Goal: Task Accomplishment & Management: Manage account settings

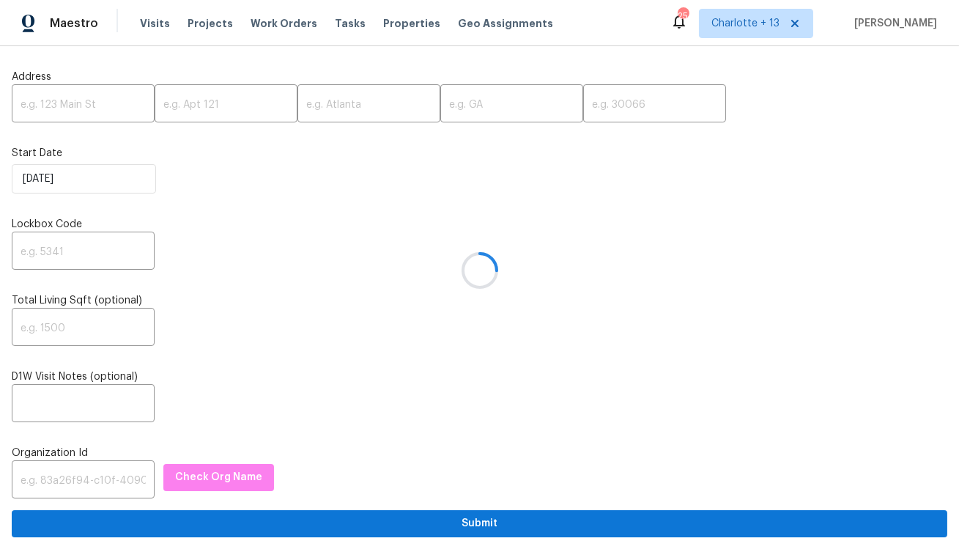
click at [84, 104] on div at bounding box center [479, 270] width 959 height 541
click at [84, 105] on input "text" at bounding box center [83, 105] width 143 height 34
paste input "96 Donegal Way, Dallas, GA 30132"
click at [66, 103] on input "96 Donegal Way, Dallas, GA 30132" at bounding box center [83, 105] width 143 height 34
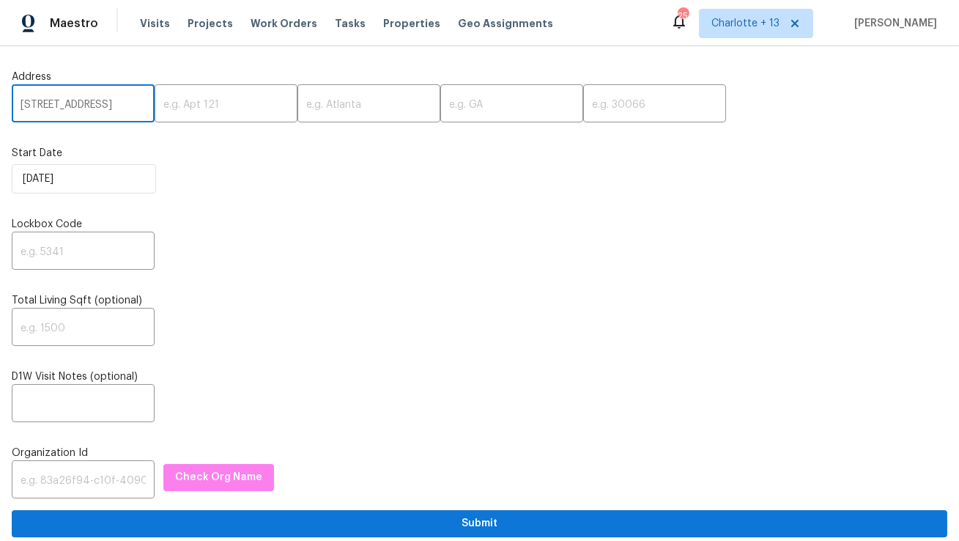
click at [66, 103] on input "96 Donegal Way, Dallas, GA 30132" at bounding box center [83, 105] width 143 height 34
type input "96 Donegal Way,, GA 30132"
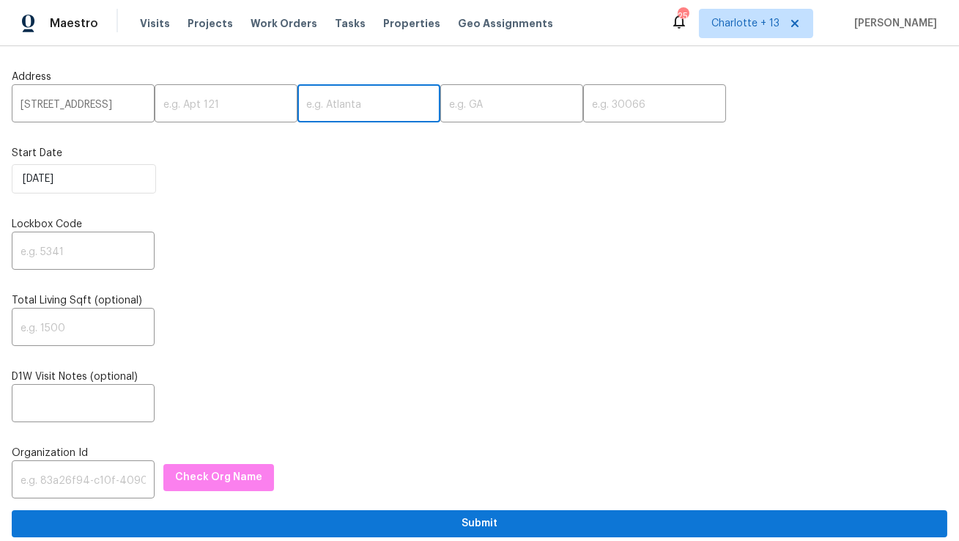
click at [305, 107] on input "text" at bounding box center [368, 105] width 143 height 34
paste input "Dallas"
type input "Dallas"
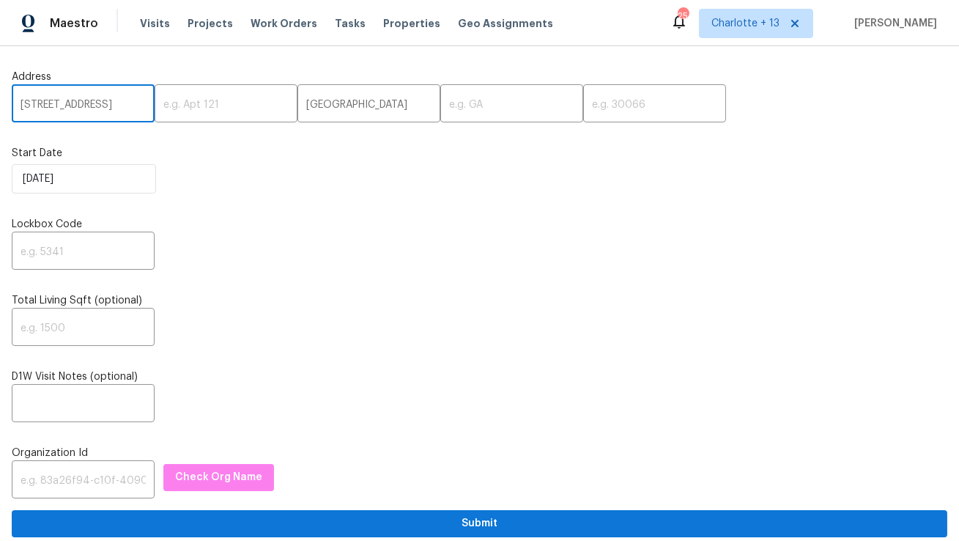
click at [114, 105] on input "96 Donegal Way,, GA 30132" at bounding box center [83, 105] width 143 height 34
type input "96 Donegal Way,, 30132"
click at [440, 105] on input "text" at bounding box center [511, 105] width 143 height 34
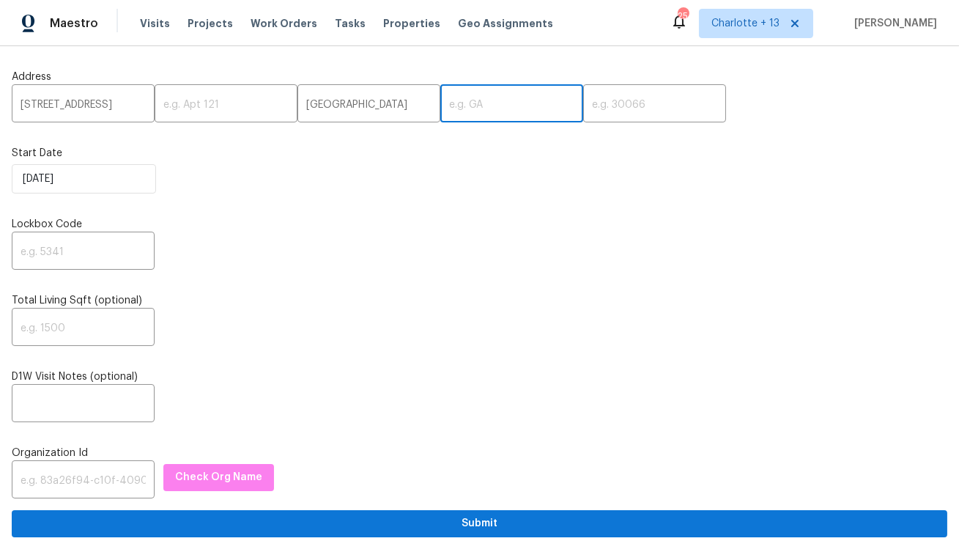
paste input "GA"
type input "GA"
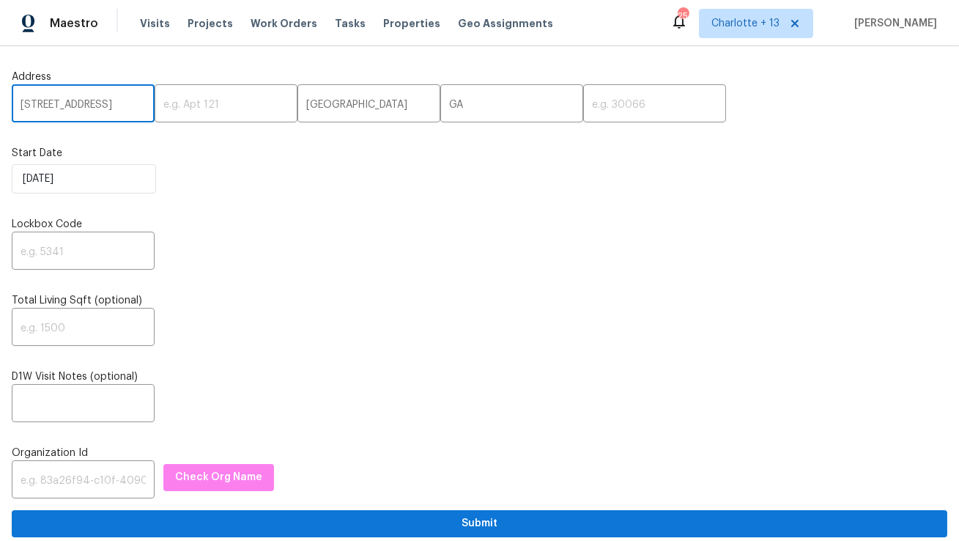
click at [127, 100] on input "96 Donegal Way,, 30132" at bounding box center [83, 105] width 143 height 34
type input "96 Donegal Way,,"
click at [583, 112] on input "text" at bounding box center [654, 105] width 143 height 34
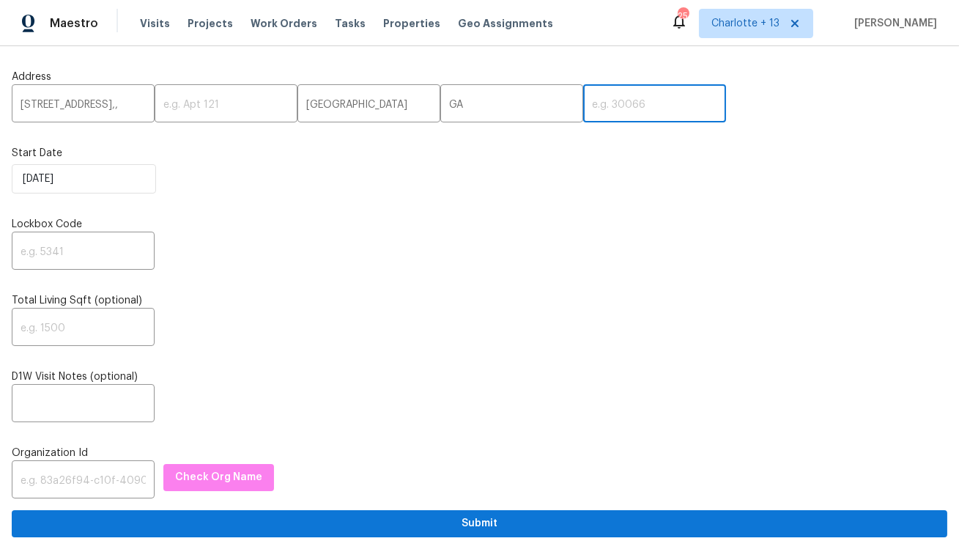
paste input "30132"
type input "30132"
click at [127, 98] on input "96 Donegal Way,," at bounding box center [83, 105] width 143 height 34
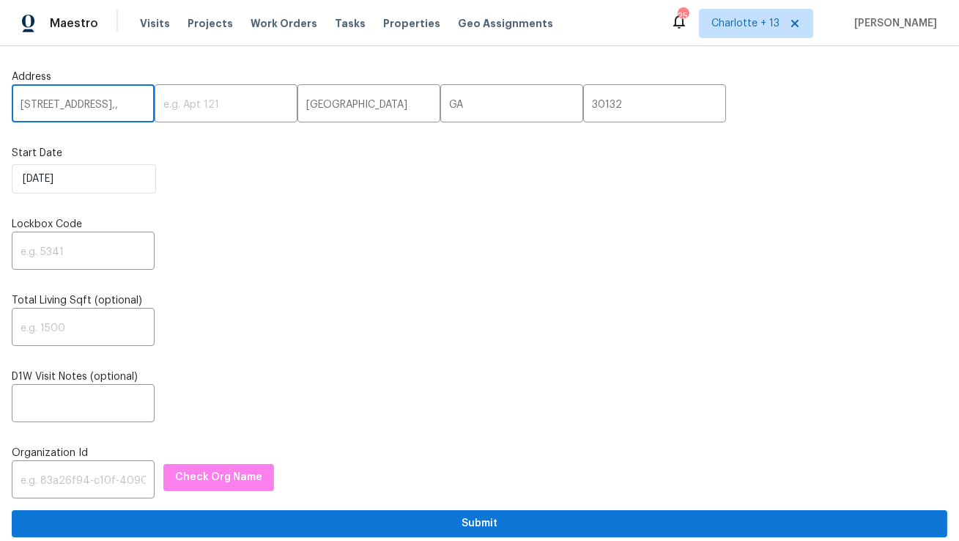
click at [127, 105] on input "96 Donegal Way,," at bounding box center [83, 105] width 143 height 34
type input "96 Donegal Way"
click at [78, 248] on input "text" at bounding box center [83, 252] width 143 height 34
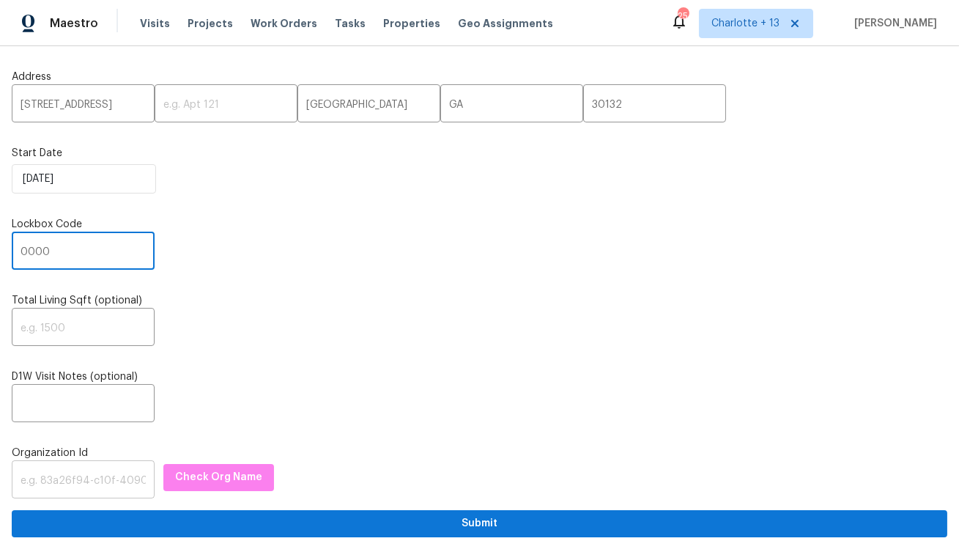
type input "0000"
click at [93, 476] on input "text" at bounding box center [83, 481] width 143 height 34
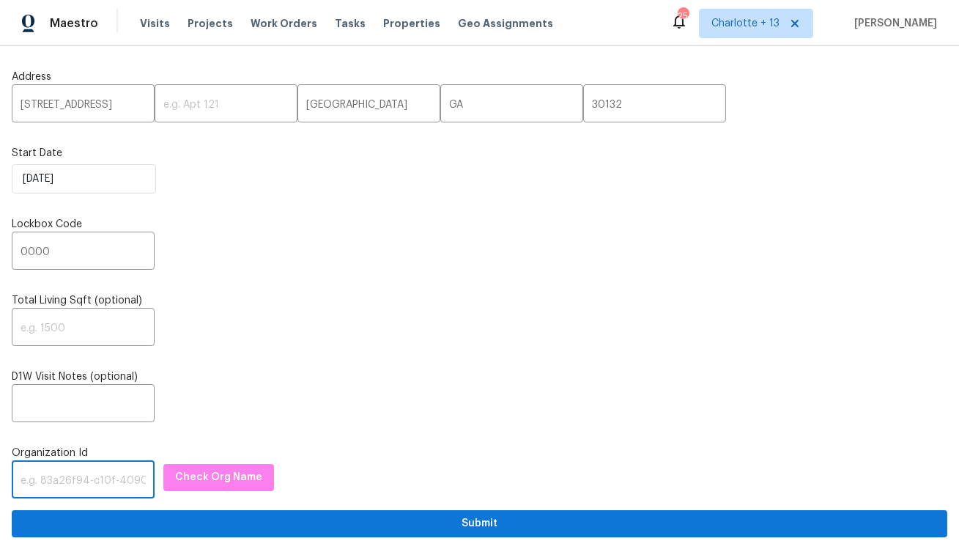
click at [78, 486] on input "text" at bounding box center [83, 481] width 143 height 34
paste input "1349d153-b359-4f9b-b4dd-758ff939cc37"
type input "1349d153-b359-4f9b-b4dd-758ff939cc37"
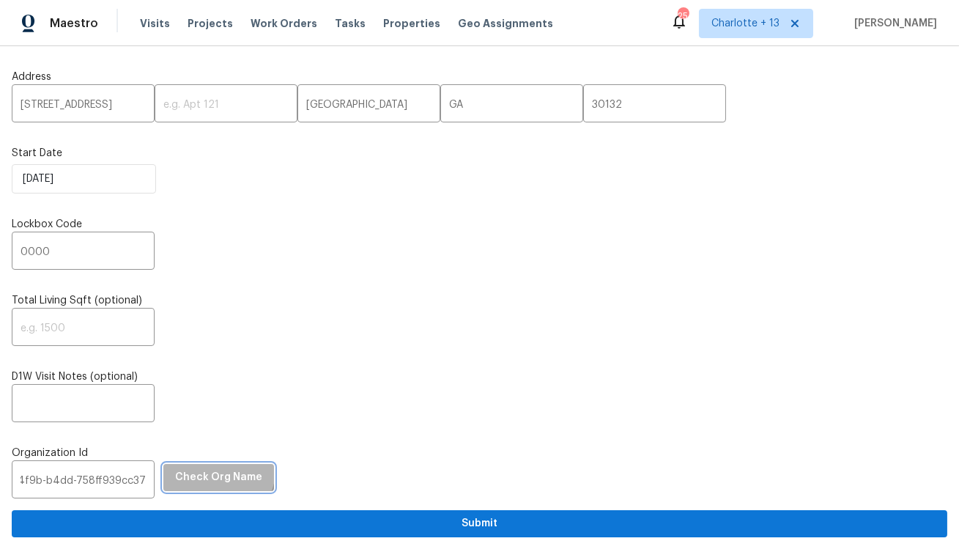
scroll to position [0, 0]
click at [190, 467] on button "Check Org Name" at bounding box center [218, 477] width 111 height 27
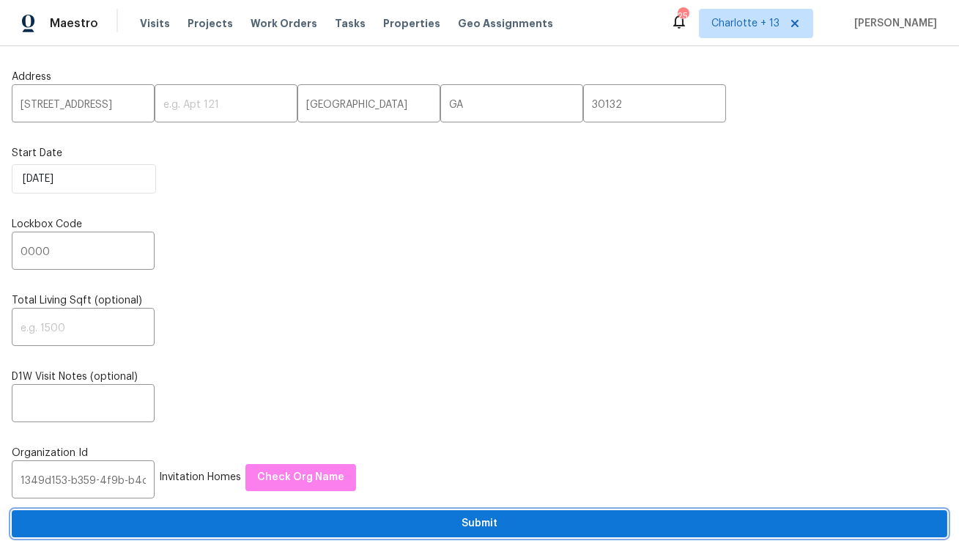
click at [150, 517] on span "Submit" at bounding box center [479, 523] width 912 height 18
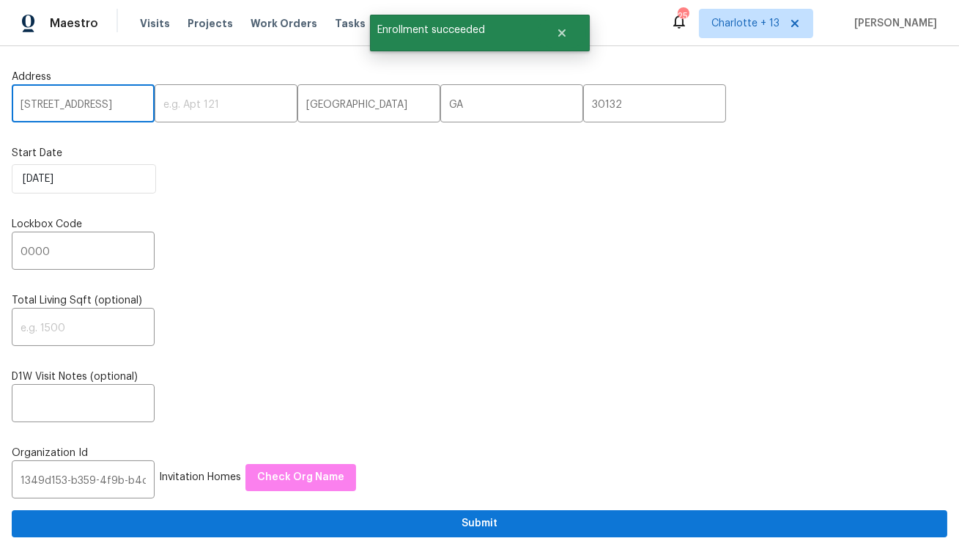
click at [59, 112] on input "96 Donegal Way" at bounding box center [83, 105] width 143 height 34
click at [152, 25] on span "Visits" at bounding box center [155, 23] width 30 height 15
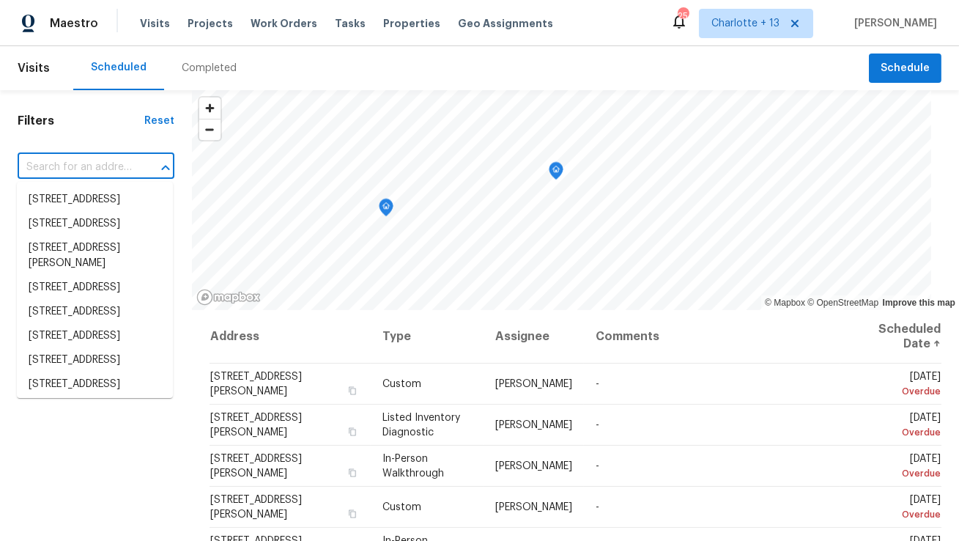
click at [92, 161] on input "text" at bounding box center [76, 167] width 116 height 23
paste input "96 Donegal Way"
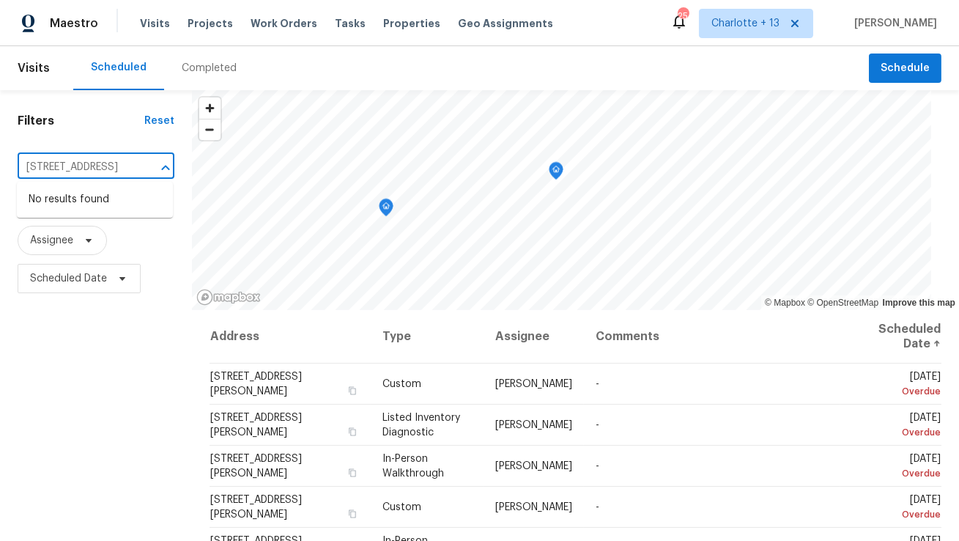
type input "96 Donegal Way"
click at [779, 25] on span "Charlotte + 13" at bounding box center [745, 23] width 68 height 15
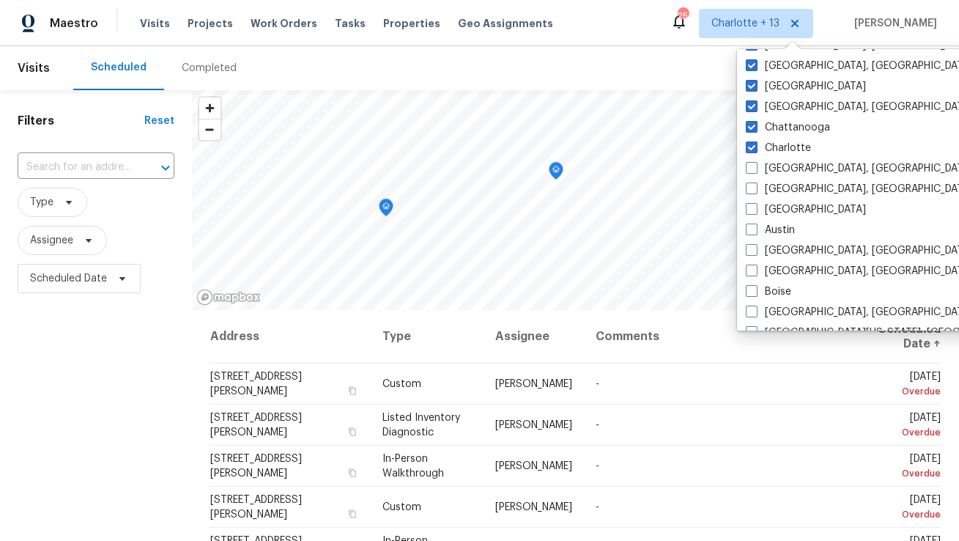
scroll to position [221, 0]
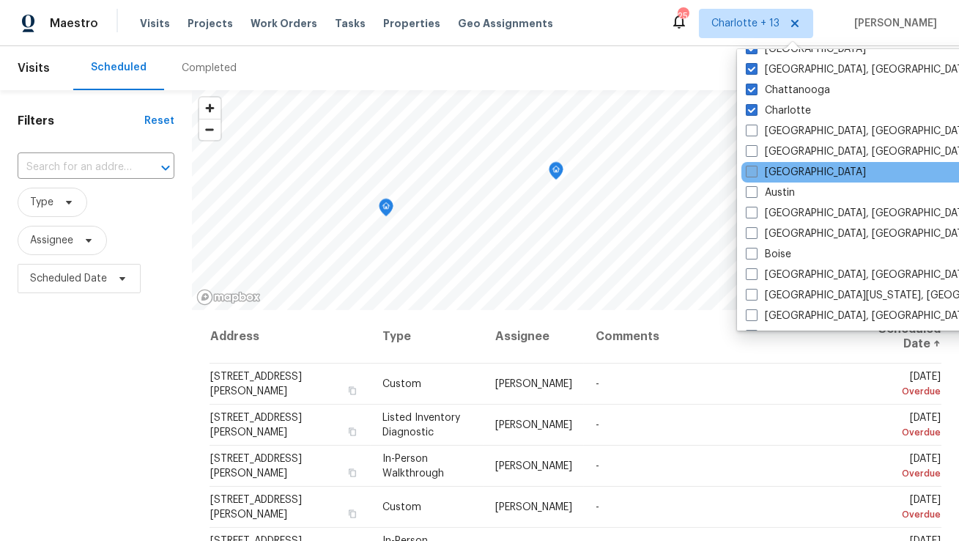
click at [779, 173] on label "Atlanta" at bounding box center [806, 172] width 120 height 15
click at [755, 173] on input "Atlanta" at bounding box center [751, 170] width 10 height 10
checkbox input "true"
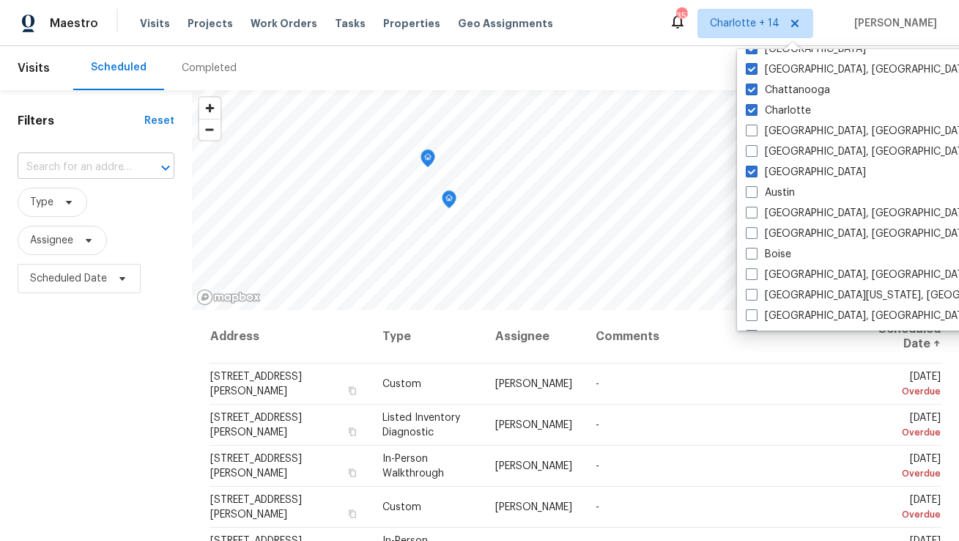
click at [97, 168] on input "text" at bounding box center [76, 167] width 116 height 23
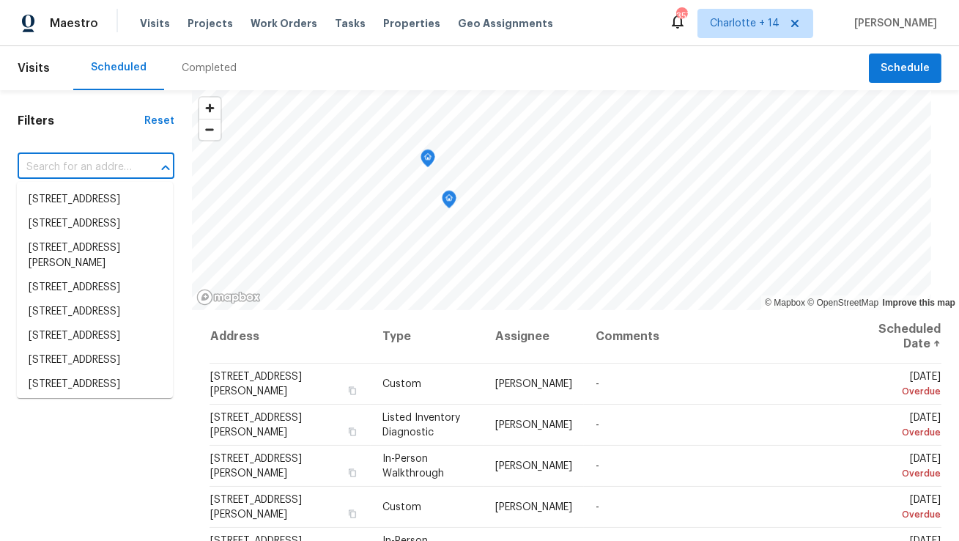
paste input "96 Donegal Way"
type input "96 Donegal Way"
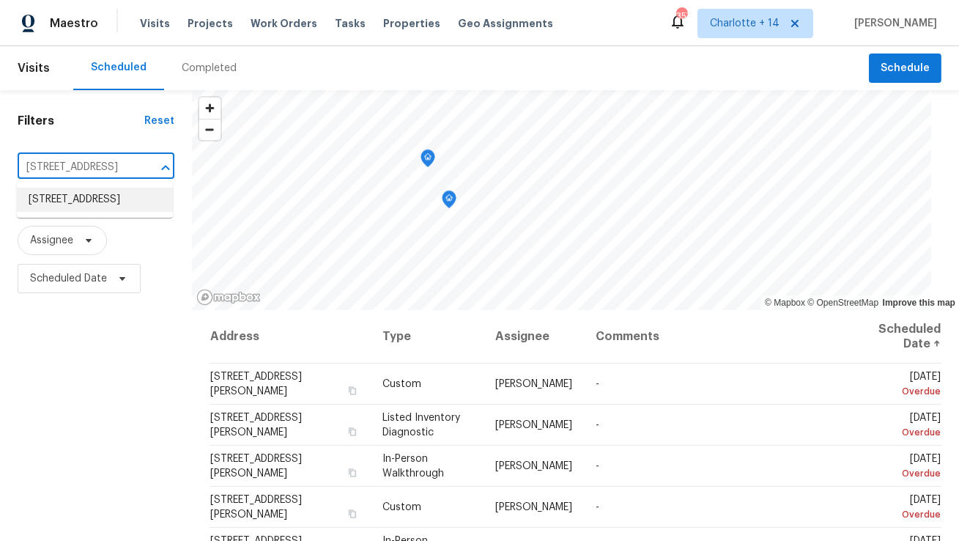
click at [98, 196] on li "96 Donegal Way, Dallas, GA 30132" at bounding box center [95, 200] width 156 height 24
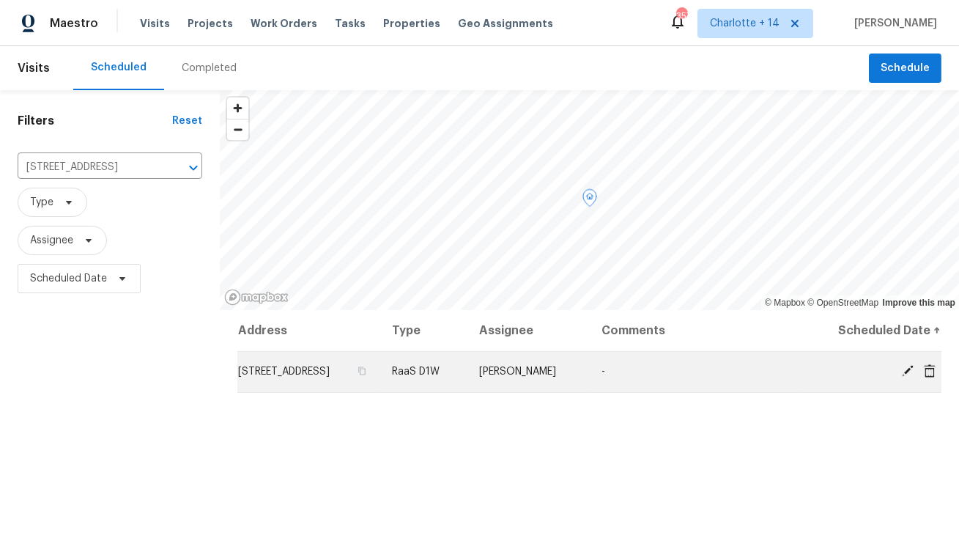
click at [932, 368] on icon at bounding box center [930, 369] width 12 height 13
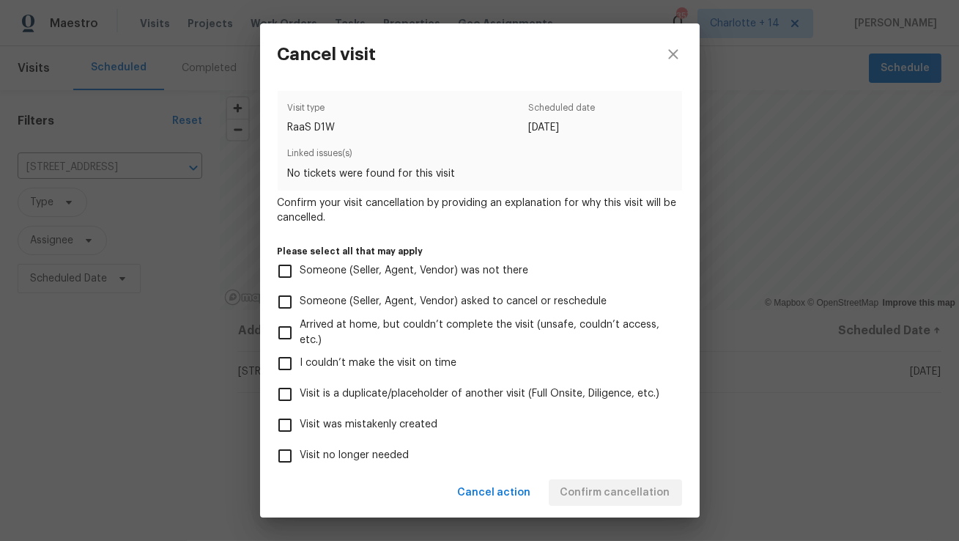
click at [410, 363] on span "I couldn’t make the visit on time" at bounding box center [378, 362] width 157 height 15
click at [300, 363] on input "I couldn’t make the visit on time" at bounding box center [285, 363] width 31 height 31
click at [409, 361] on span "I couldn’t make the visit on time" at bounding box center [378, 362] width 157 height 15
click at [300, 361] on input "I couldn’t make the visit on time" at bounding box center [285, 363] width 31 height 31
checkbox input "false"
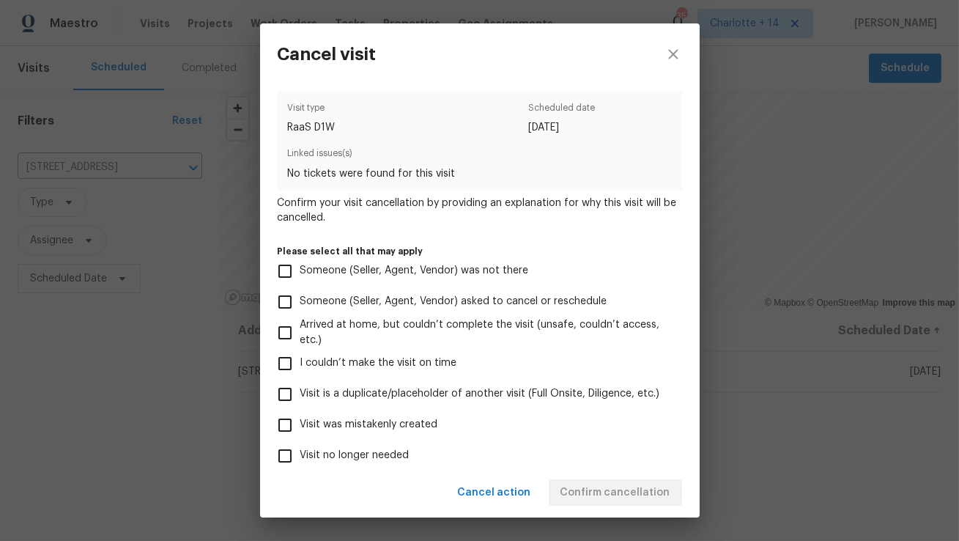
click at [373, 426] on span "Visit was mistakenly created" at bounding box center [369, 424] width 138 height 15
click at [300, 426] on input "Visit was mistakenly created" at bounding box center [285, 424] width 31 height 31
checkbox input "true"
click at [591, 491] on span "Confirm cancellation" at bounding box center [615, 492] width 110 height 18
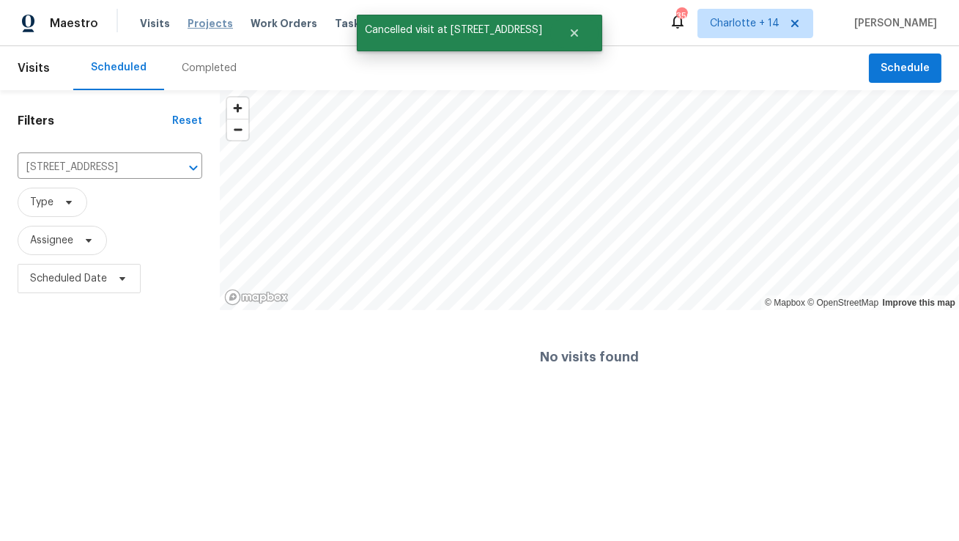
click at [208, 26] on span "Projects" at bounding box center [210, 23] width 45 height 15
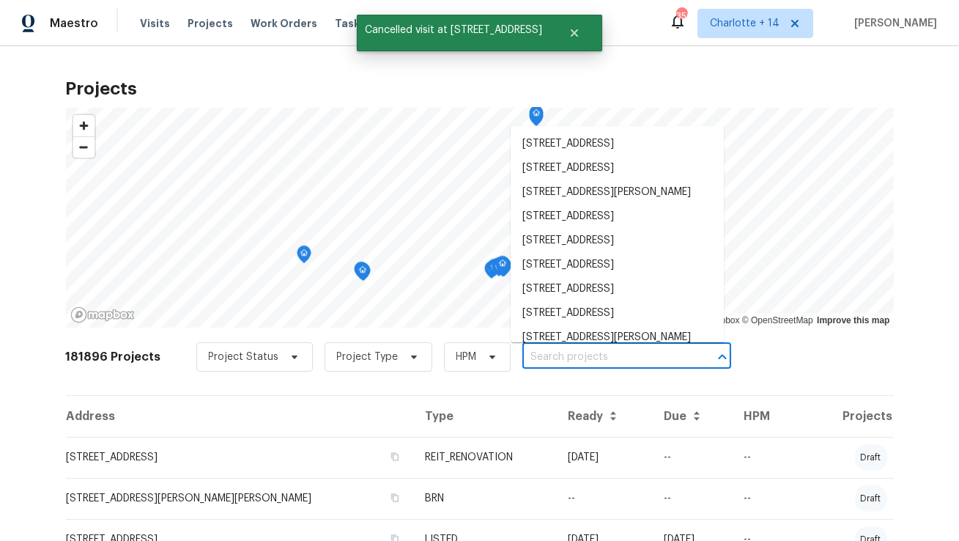
click at [563, 359] on input "text" at bounding box center [606, 357] width 168 height 23
paste input "96 Donegal Way"
type input "96 Donegal Way"
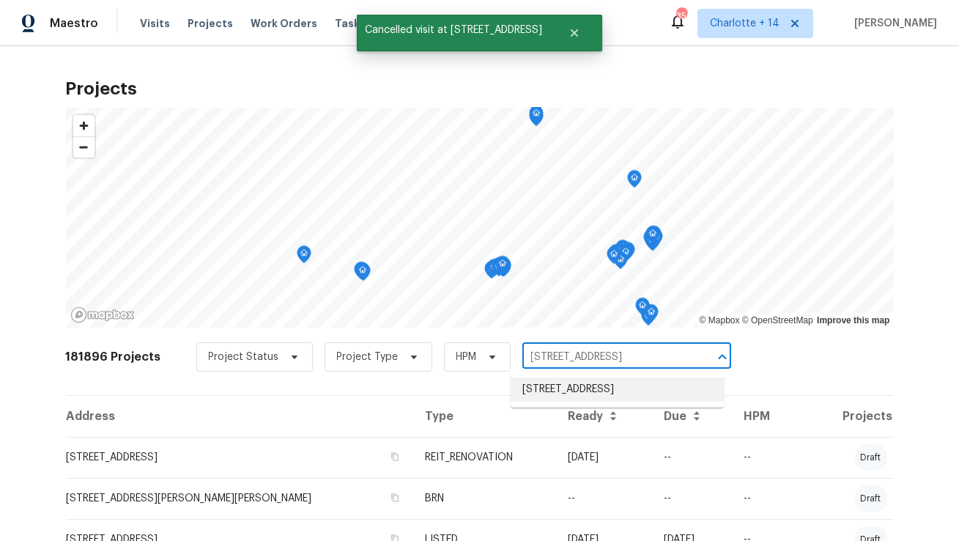
click at [562, 388] on li "96 Donegal Way, Dallas, GA 30132" at bounding box center [617, 389] width 213 height 24
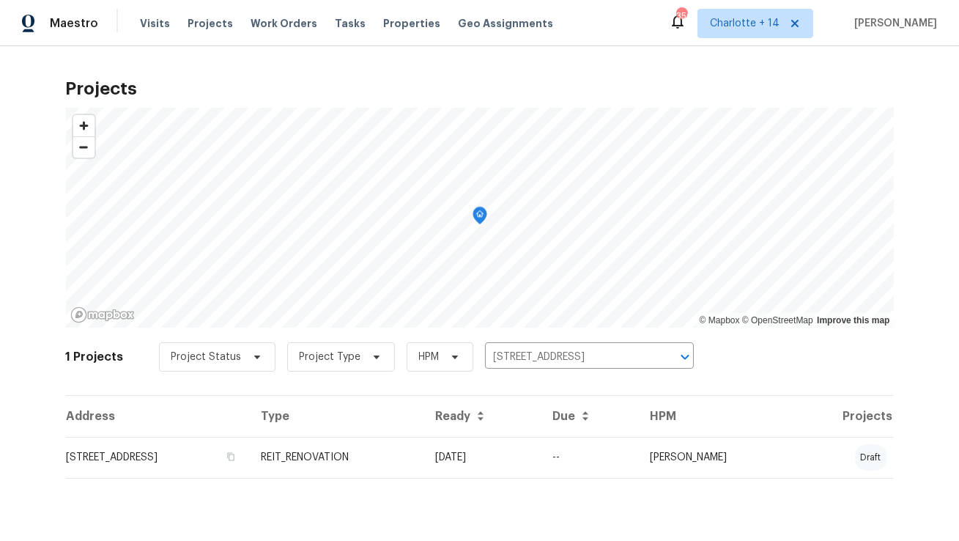
click at [234, 445] on td "96 Donegal Way, Dallas, GA 30132" at bounding box center [158, 457] width 184 height 41
